Goal: Check status: Check status

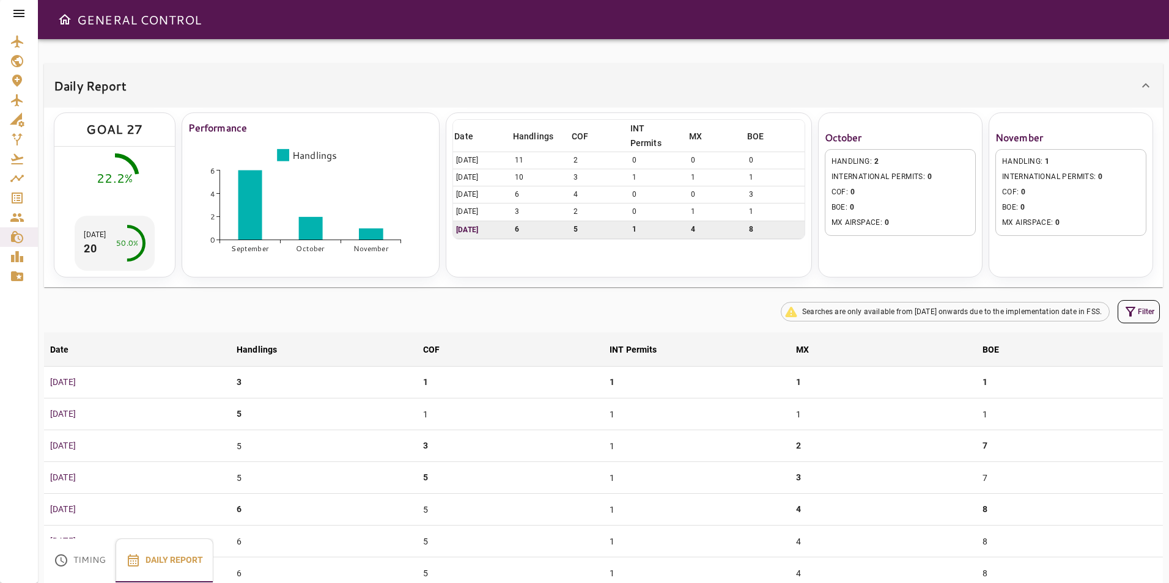
click at [20, 14] on icon at bounding box center [18, 13] width 11 height 7
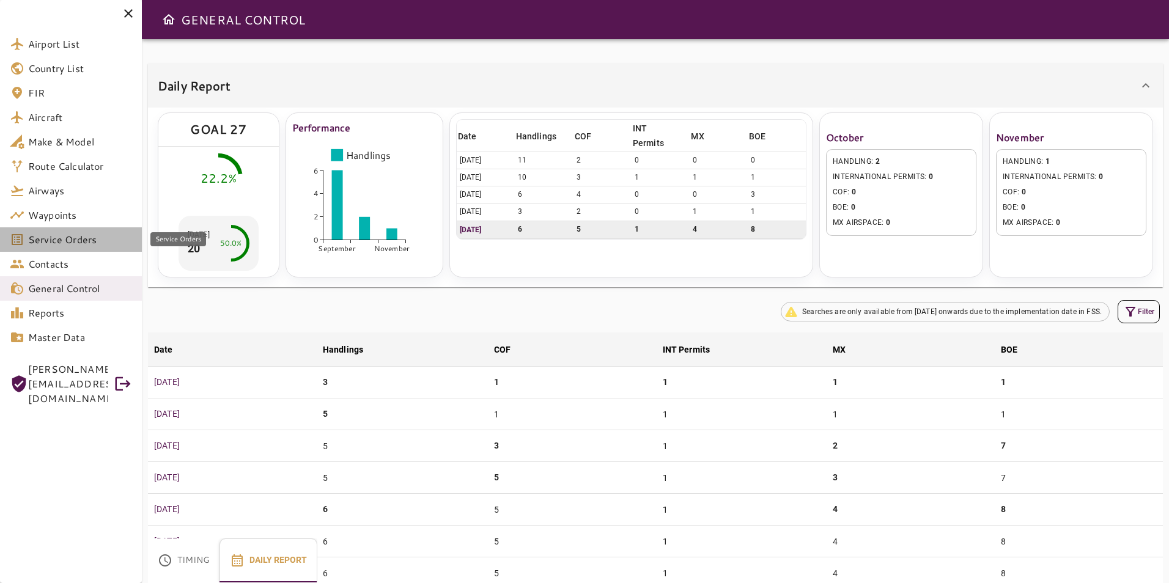
click at [72, 243] on span "Service Orders" at bounding box center [80, 239] width 104 height 15
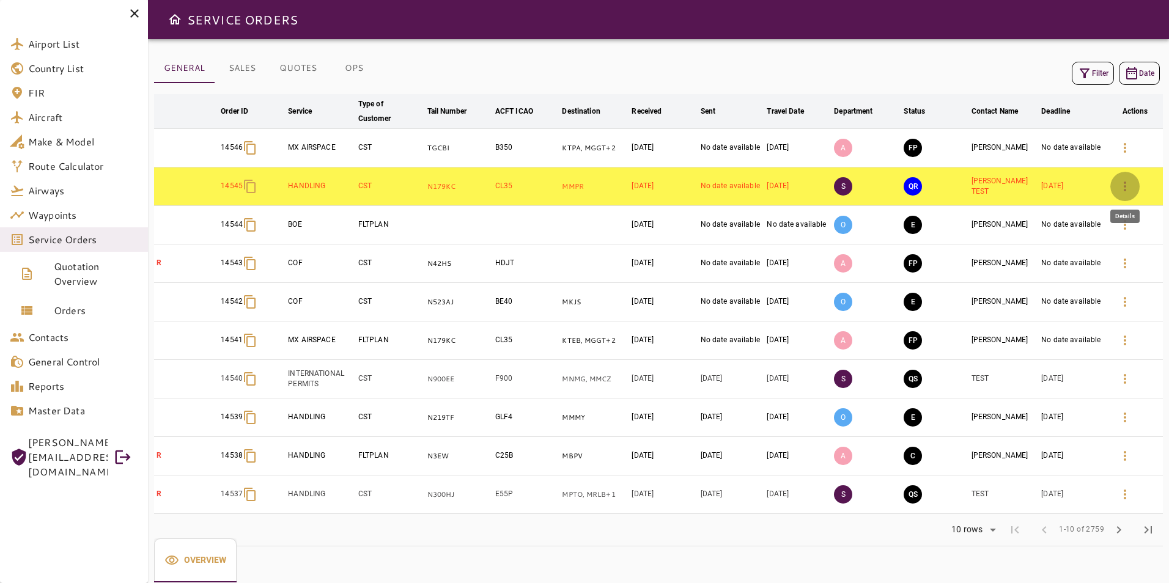
click at [1135, 186] on button "button" at bounding box center [1124, 186] width 29 height 29
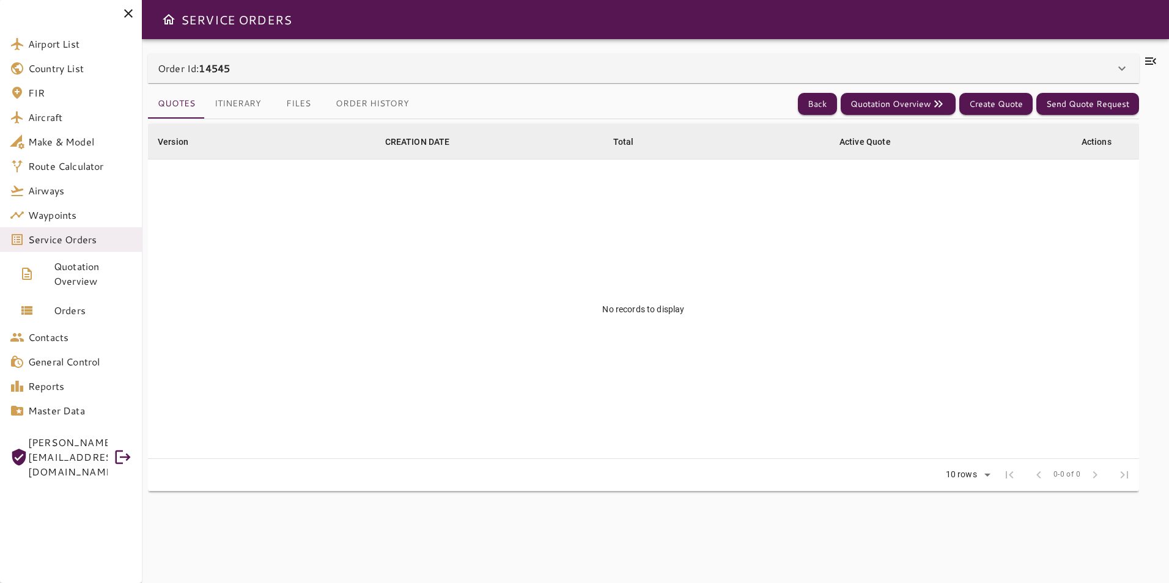
click at [1121, 67] on icon at bounding box center [1121, 68] width 15 height 15
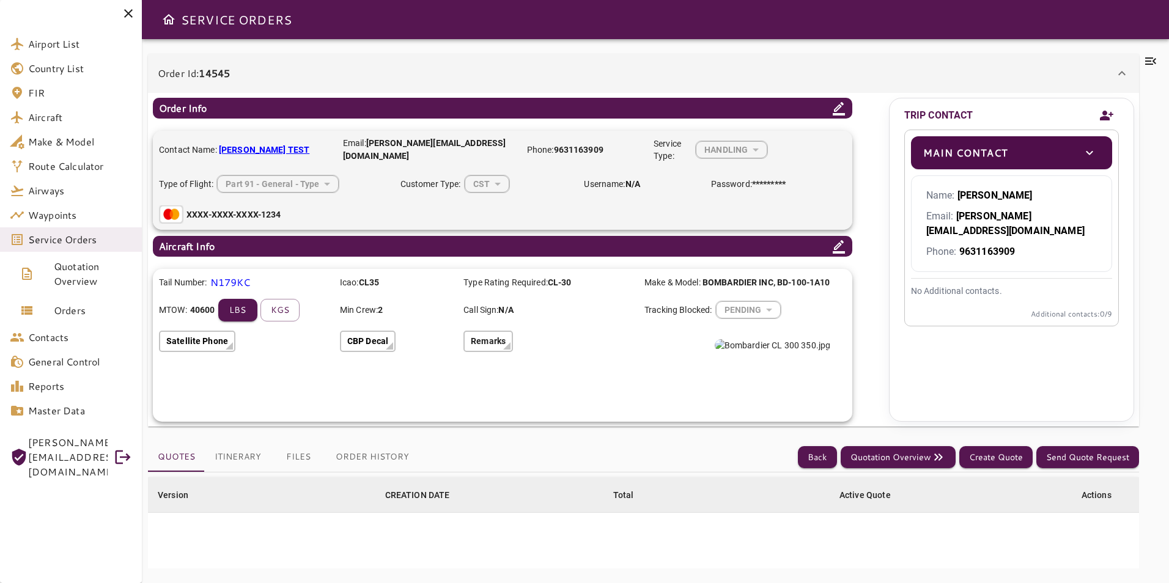
click at [242, 454] on button "Itinerary" at bounding box center [238, 457] width 66 height 29
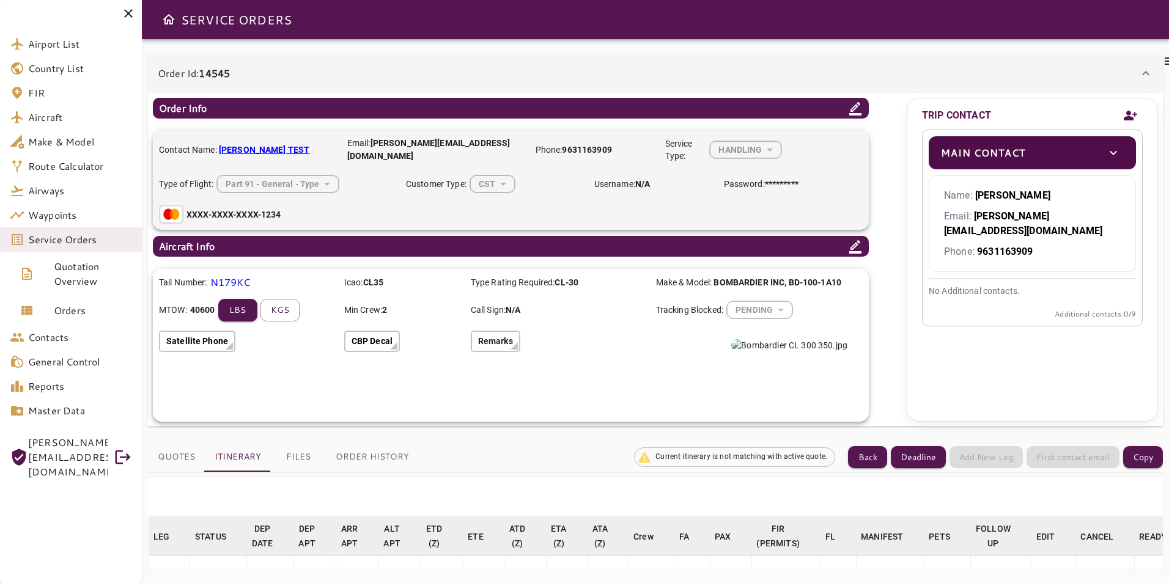
click at [1144, 66] on icon at bounding box center [1145, 73] width 15 height 15
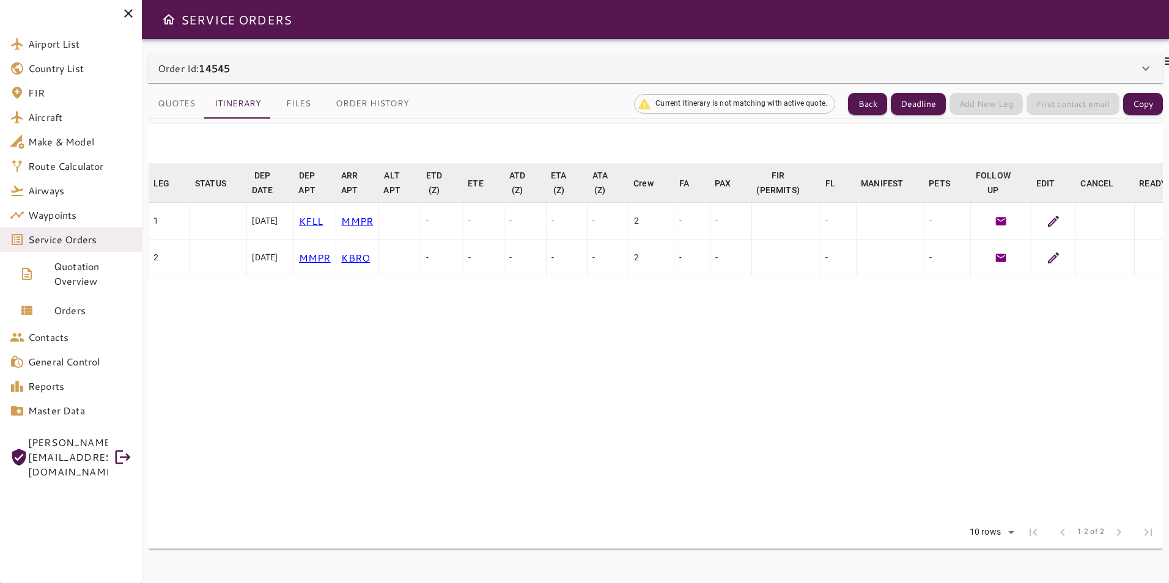
click at [1059, 222] on icon at bounding box center [1053, 221] width 11 height 11
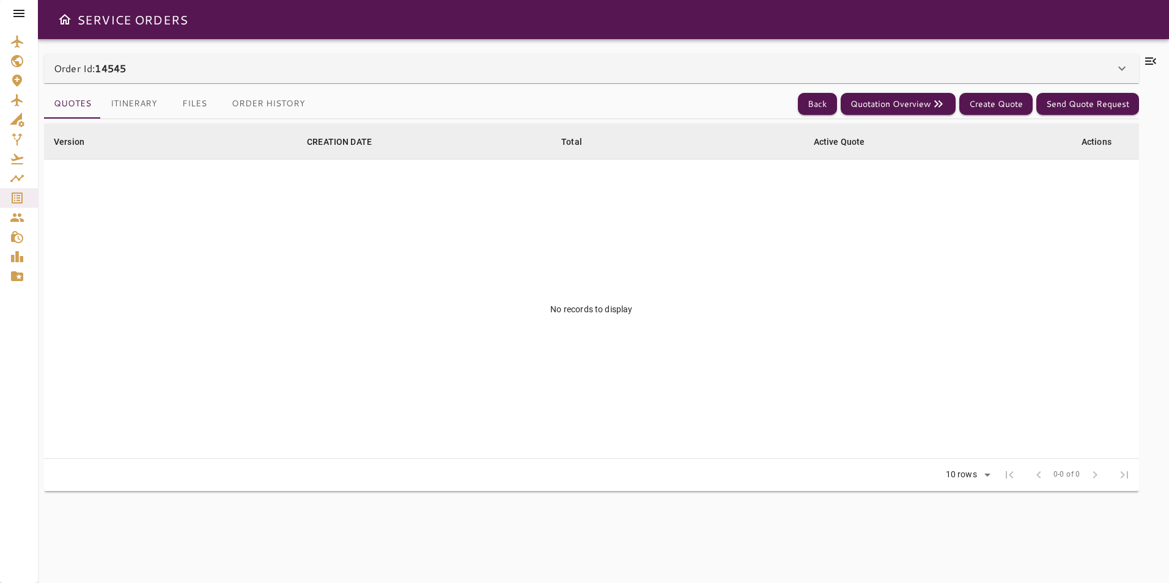
click at [1123, 73] on icon at bounding box center [1121, 68] width 15 height 15
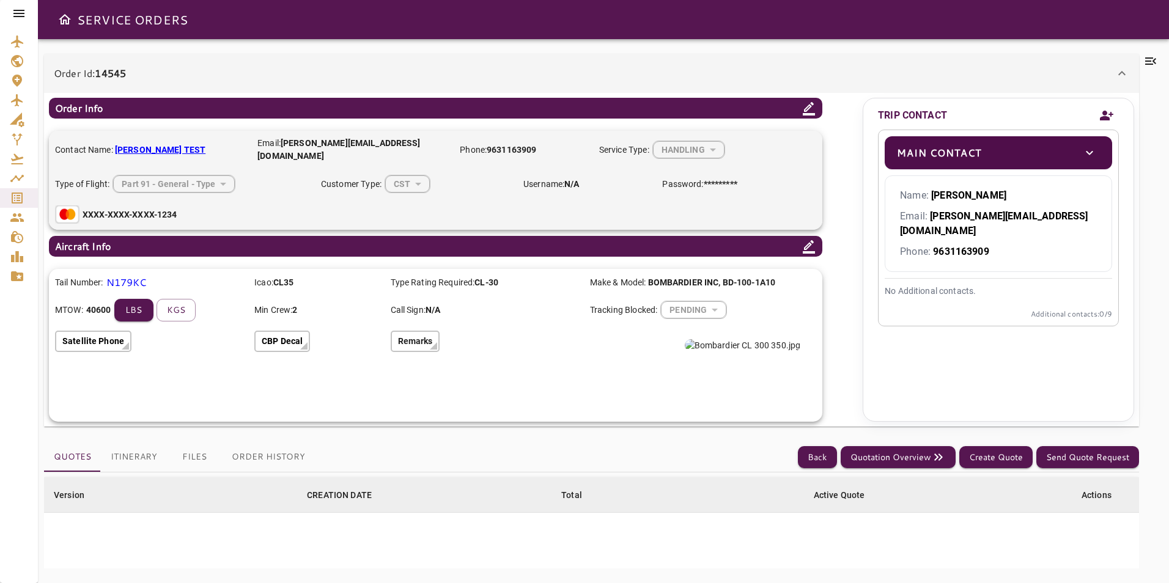
click at [1123, 73] on icon at bounding box center [1121, 73] width 7 height 4
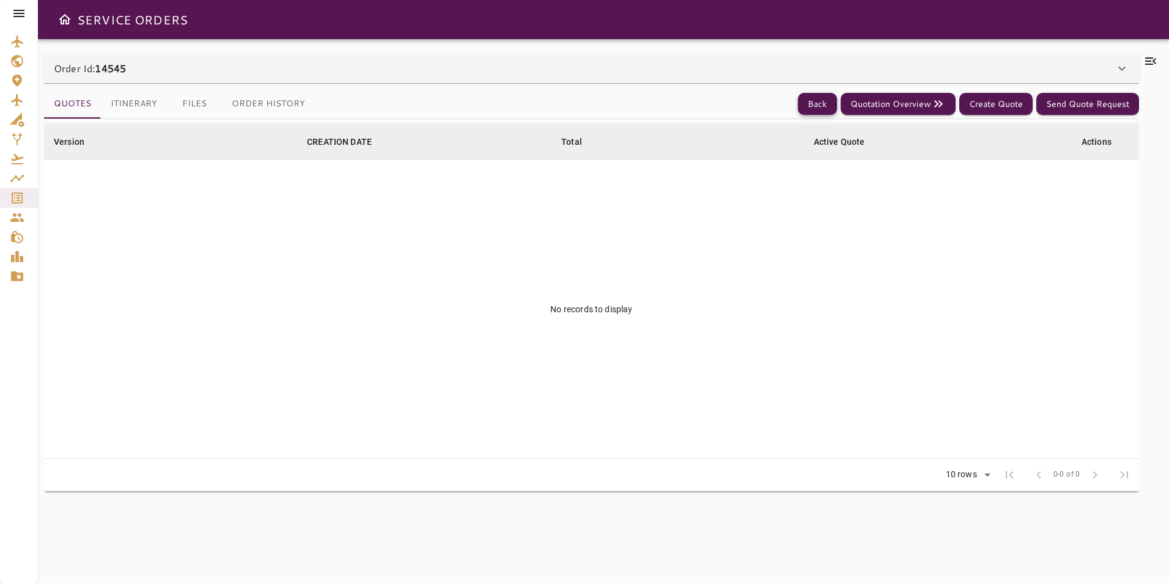
click at [809, 103] on button "Back" at bounding box center [817, 104] width 39 height 23
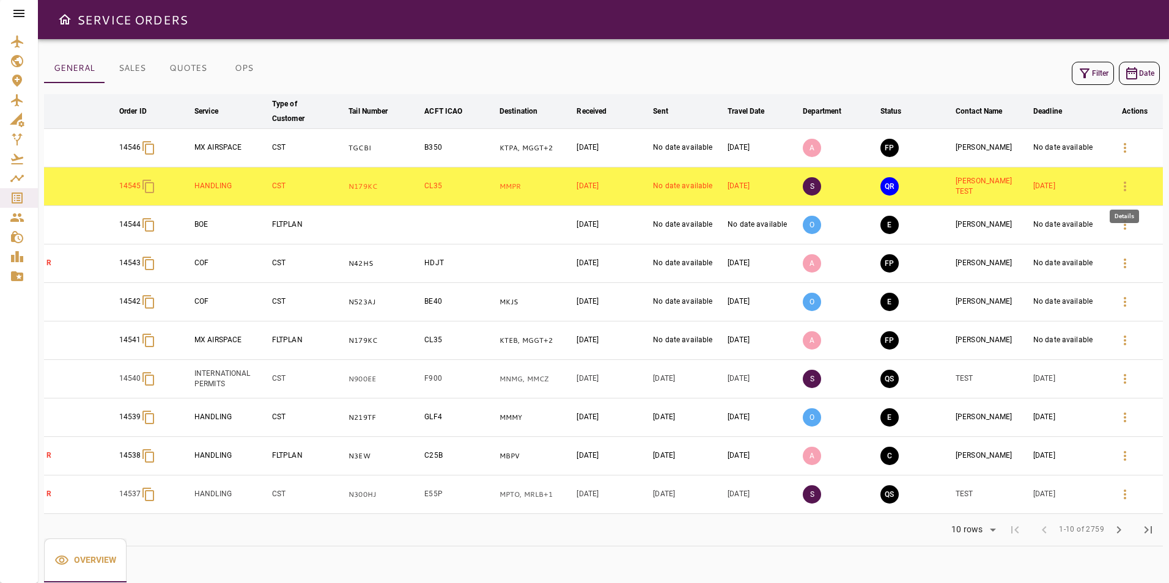
click at [1127, 187] on icon "button" at bounding box center [1124, 186] width 15 height 15
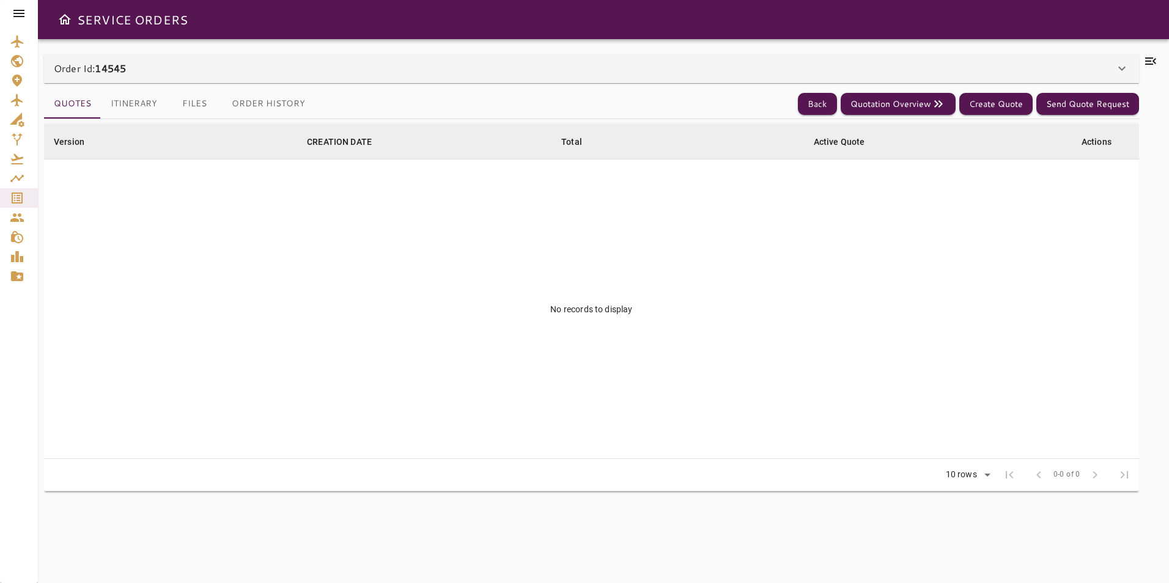
click at [207, 99] on button "Files" at bounding box center [194, 103] width 55 height 29
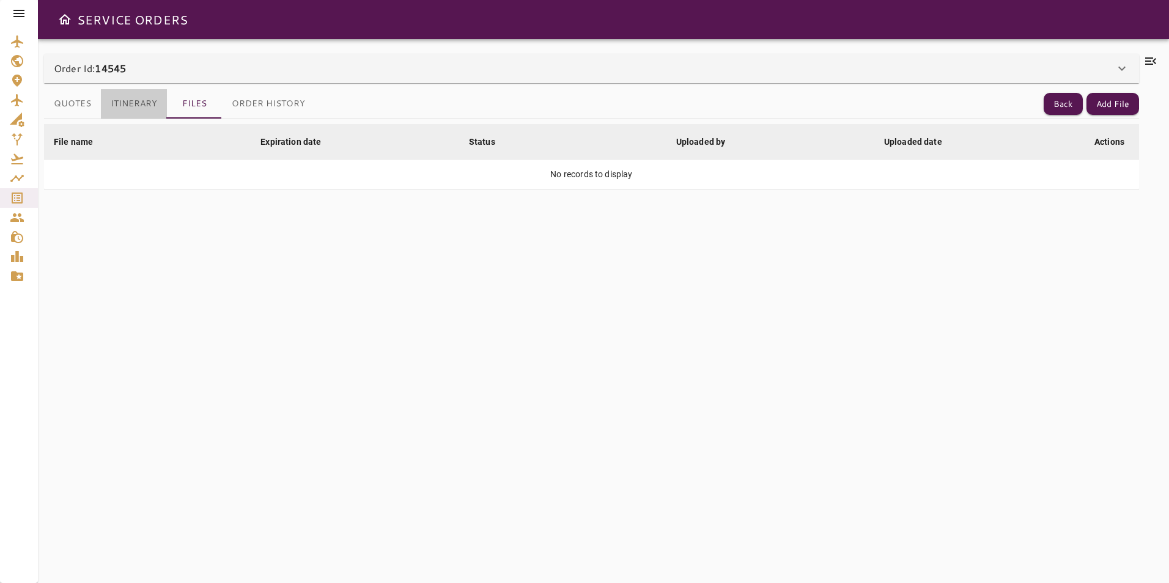
click at [140, 113] on button "Itinerary" at bounding box center [134, 103] width 66 height 29
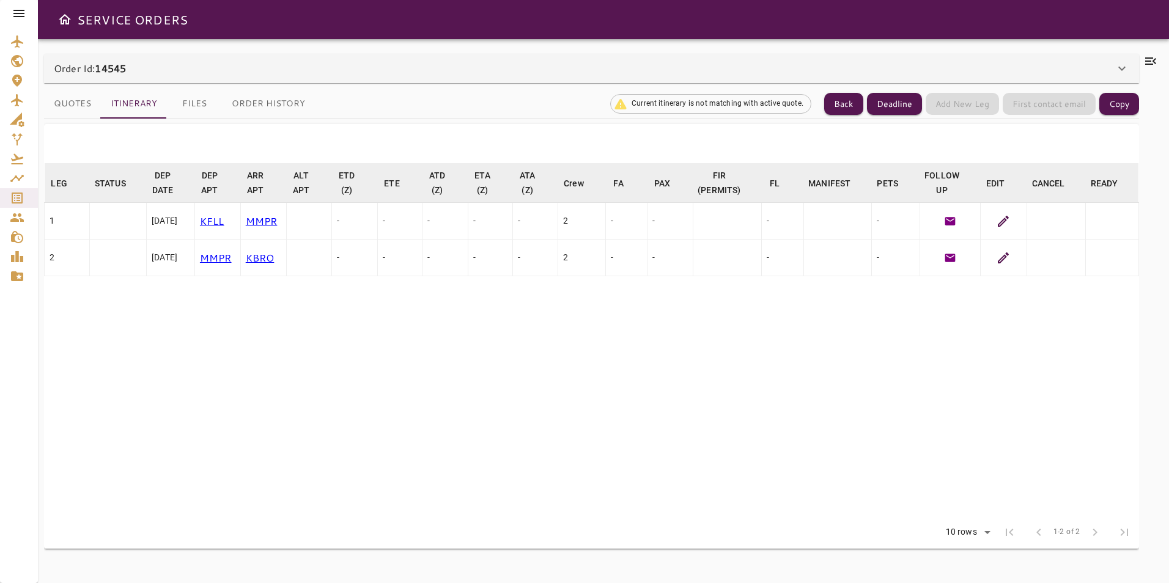
click at [999, 220] on icon at bounding box center [1003, 221] width 15 height 15
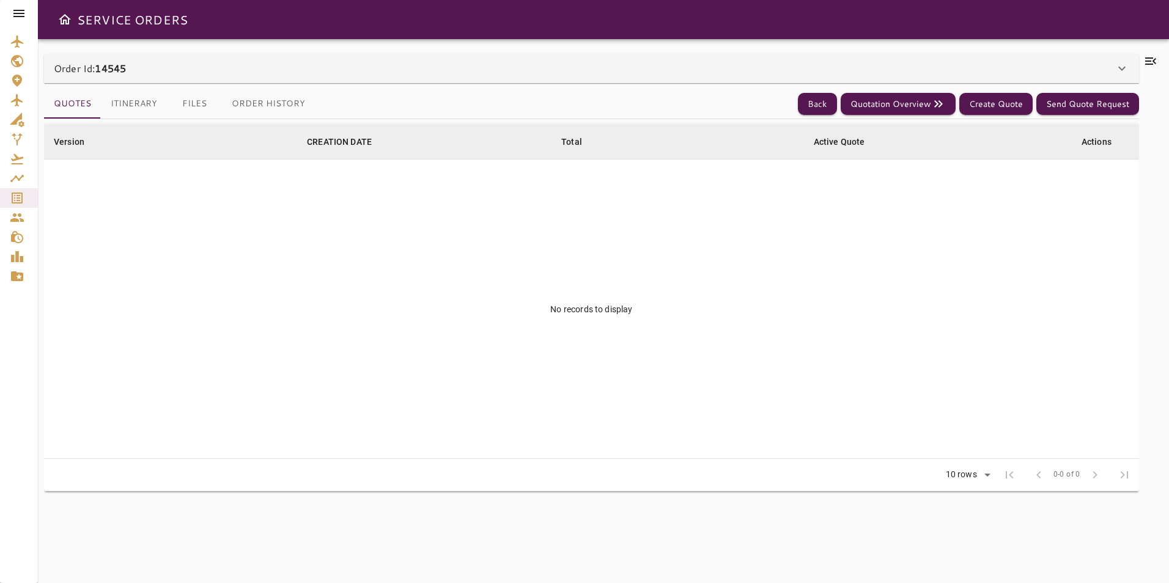
click at [149, 114] on button "Itinerary" at bounding box center [134, 103] width 66 height 29
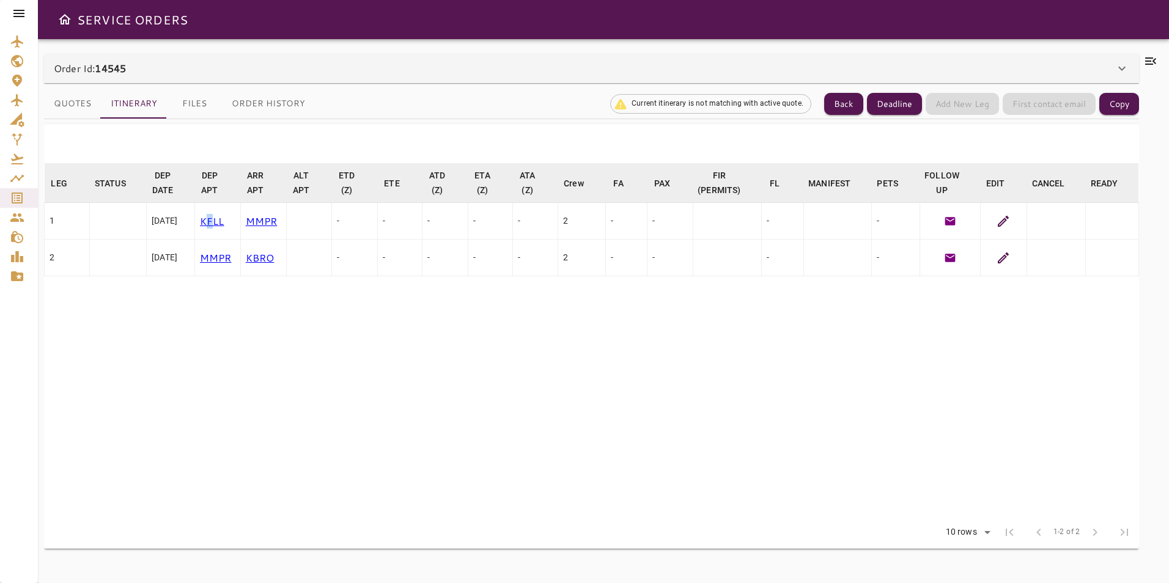
click at [222, 219] on p "KFLL" at bounding box center [217, 221] width 35 height 15
click at [1003, 216] on icon at bounding box center [1003, 221] width 15 height 15
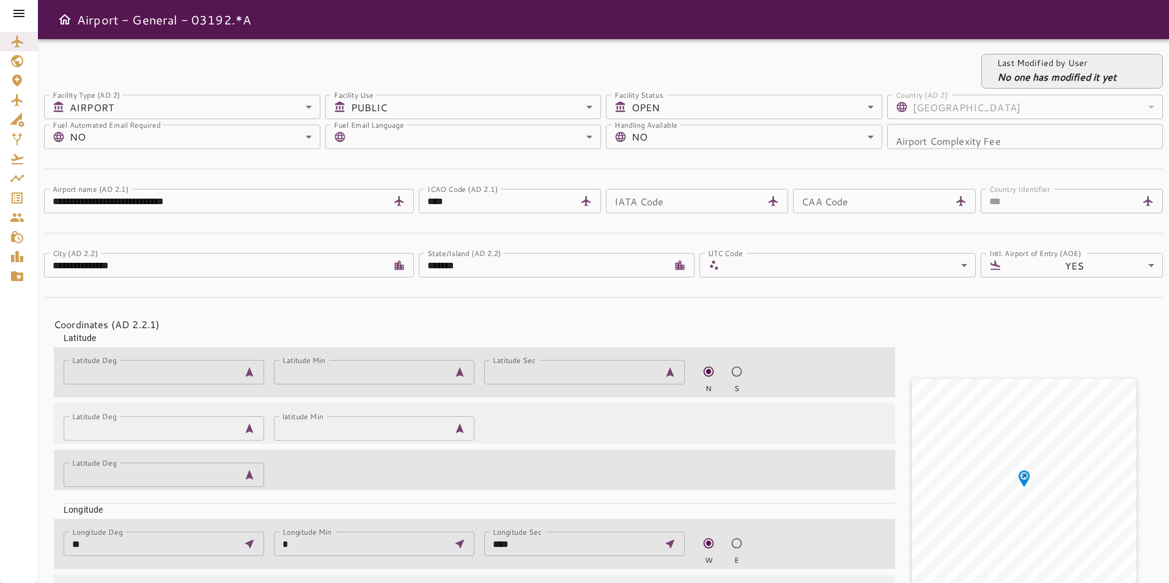
scroll to position [245, 0]
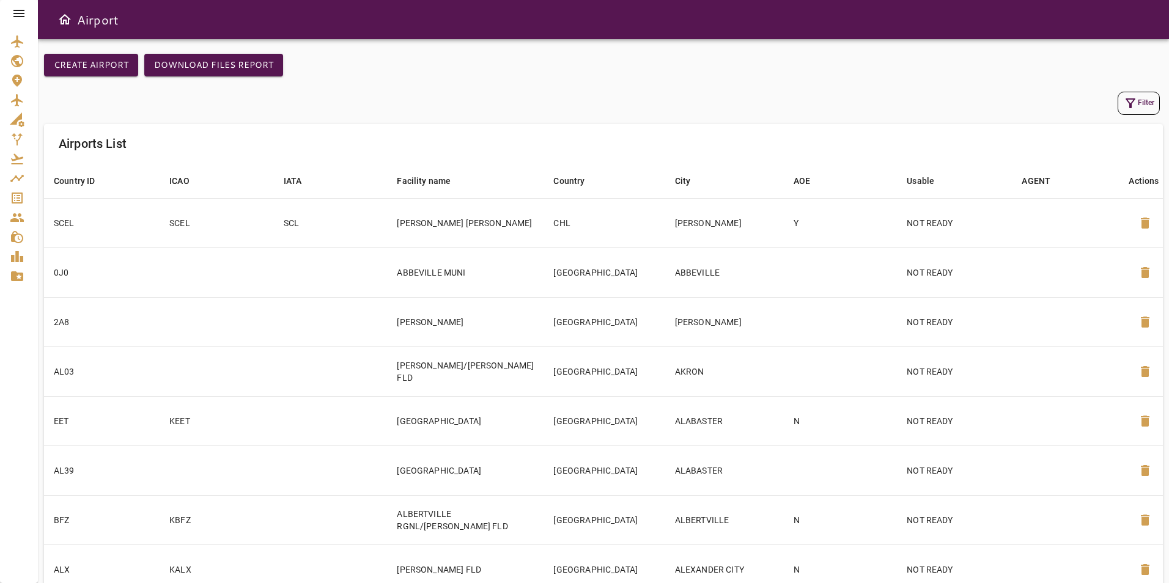
click at [23, 14] on icon at bounding box center [18, 13] width 11 height 7
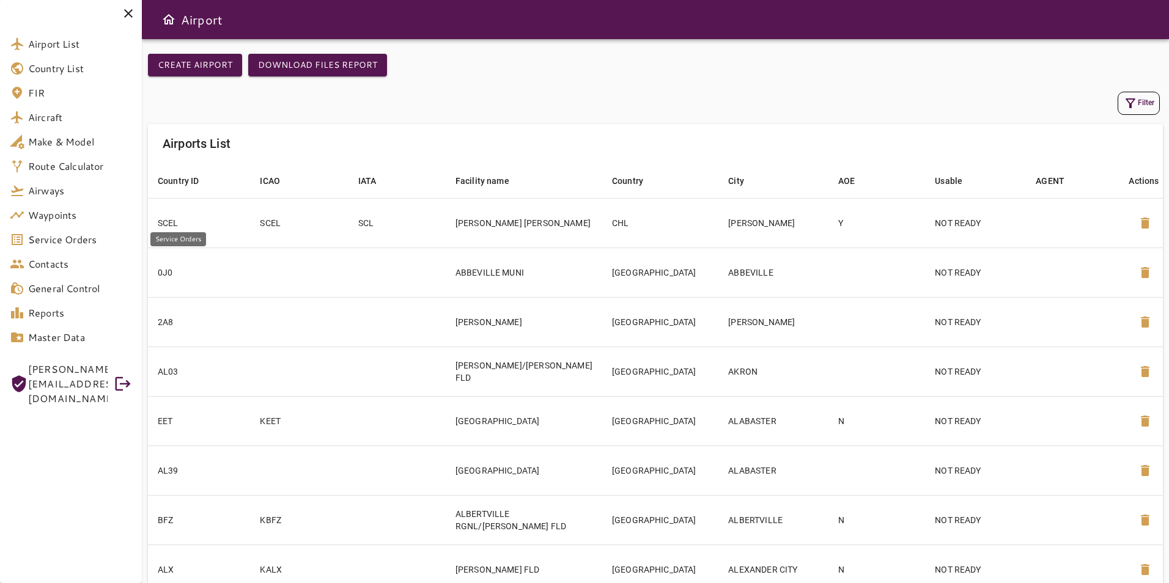
click at [70, 234] on span "Service Orders" at bounding box center [80, 239] width 104 height 15
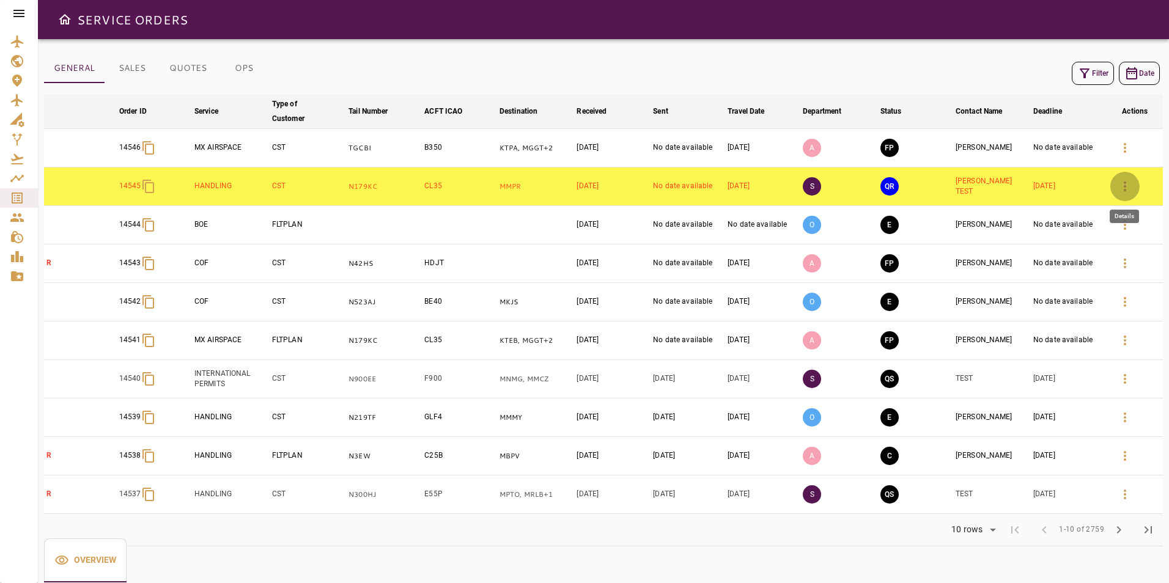
click at [1128, 182] on icon "button" at bounding box center [1124, 186] width 15 height 15
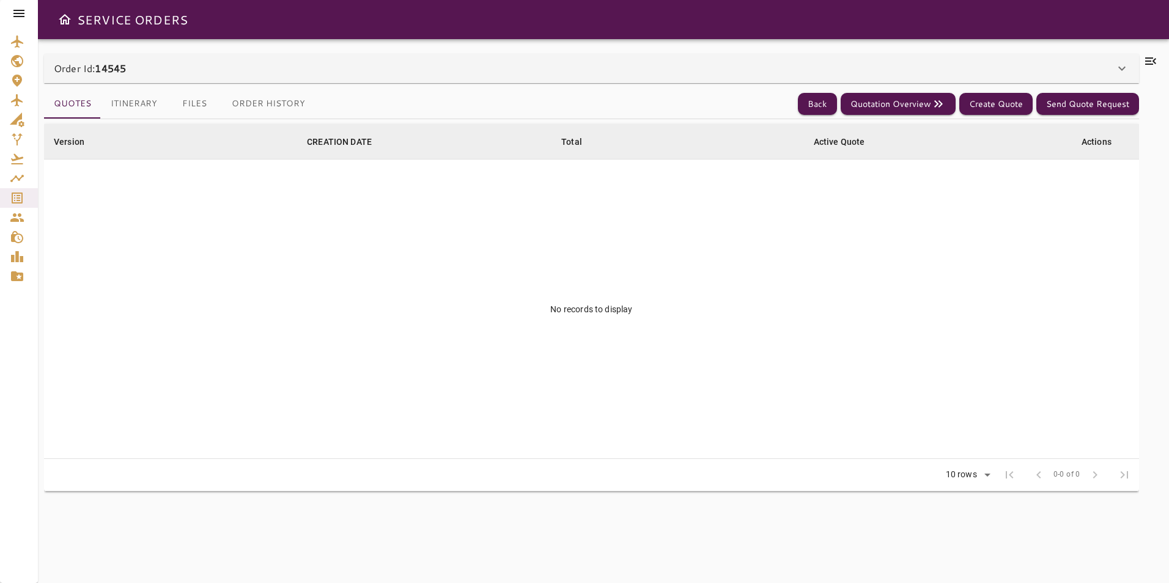
click at [199, 108] on button "Files" at bounding box center [194, 103] width 55 height 29
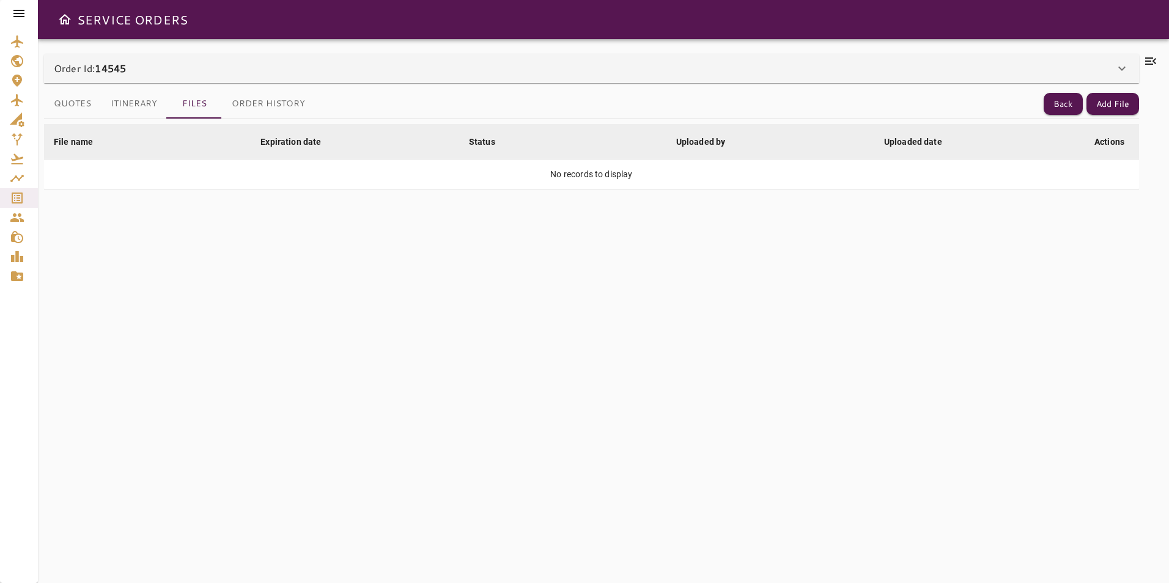
click at [144, 106] on button "Itinerary" at bounding box center [134, 103] width 66 height 29
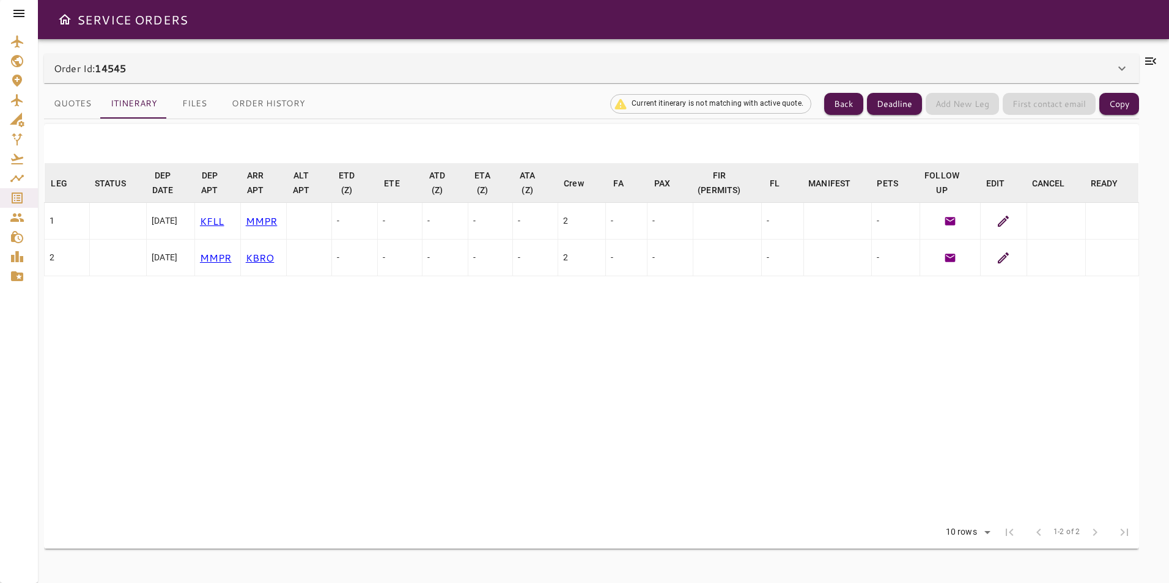
click at [1003, 214] on icon at bounding box center [1003, 221] width 15 height 15
